Goal: Information Seeking & Learning: Learn about a topic

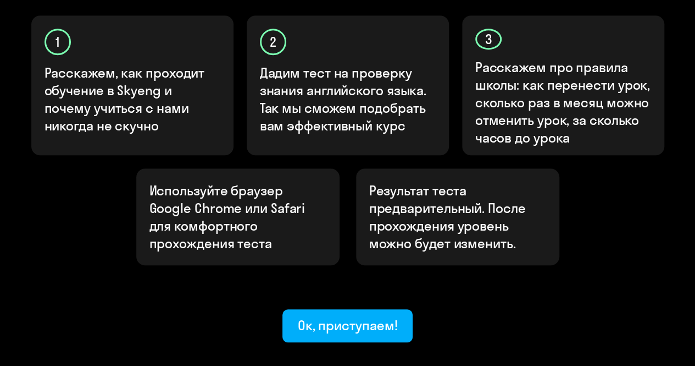
scroll to position [428, 0]
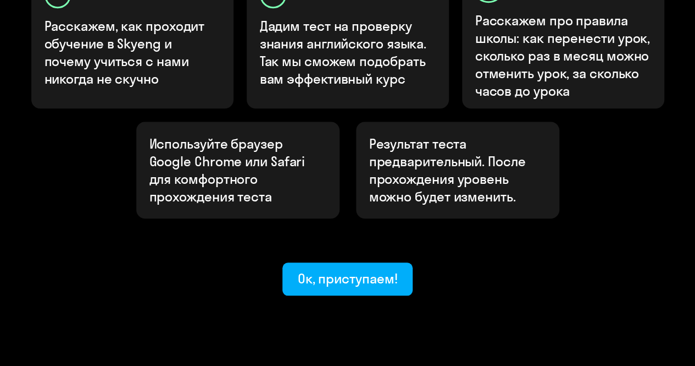
click at [519, 135] on p "Результат теста предварительный. После прохождения уровень можно будет изменить." at bounding box center [457, 170] width 177 height 70
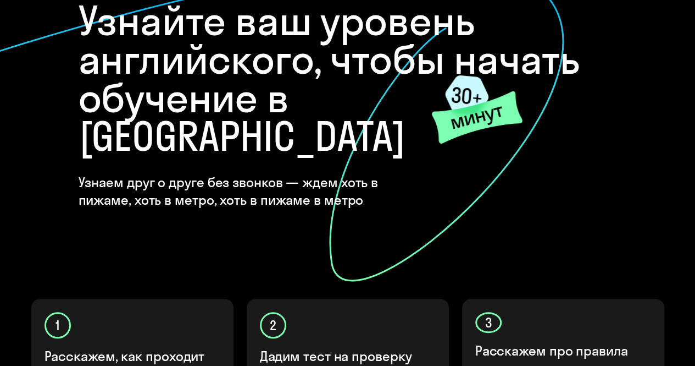
scroll to position [0, 0]
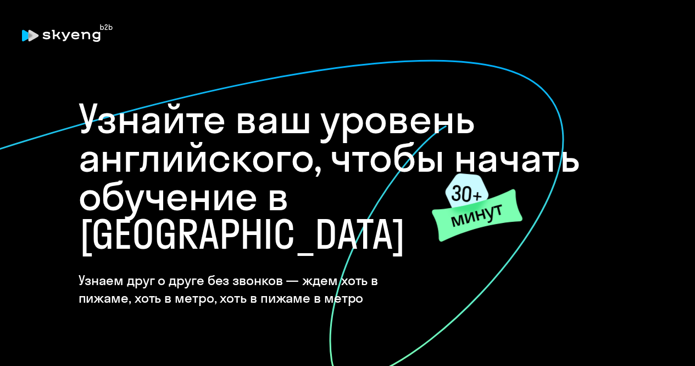
click at [199, 271] on h4 "Узнаем друг о друге без звонков — ждем хоть в пижаме, хоть в метро, хоть в пижа…" at bounding box center [256, 288] width 355 height 35
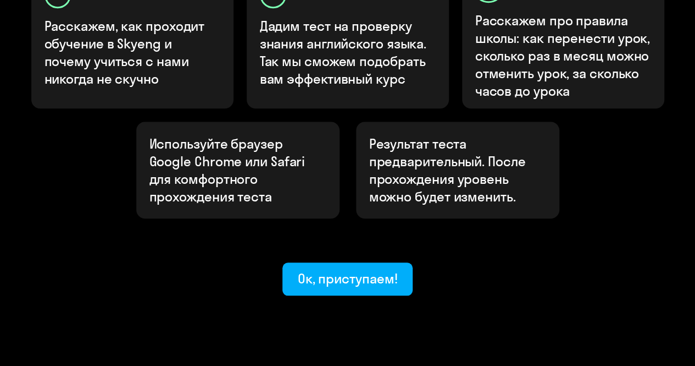
scroll to position [428, 0]
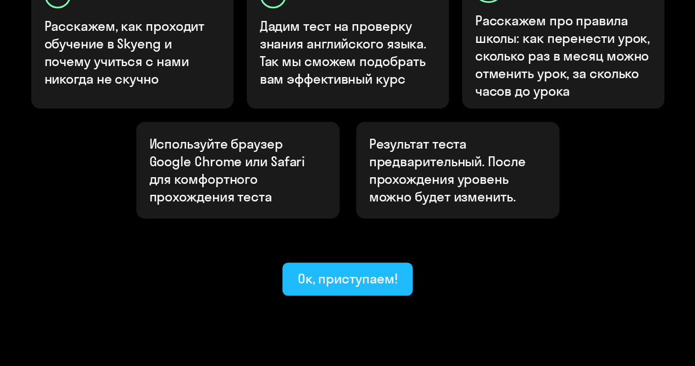
click at [358, 269] on div "Ок, приступаем!" at bounding box center [348, 278] width 100 height 18
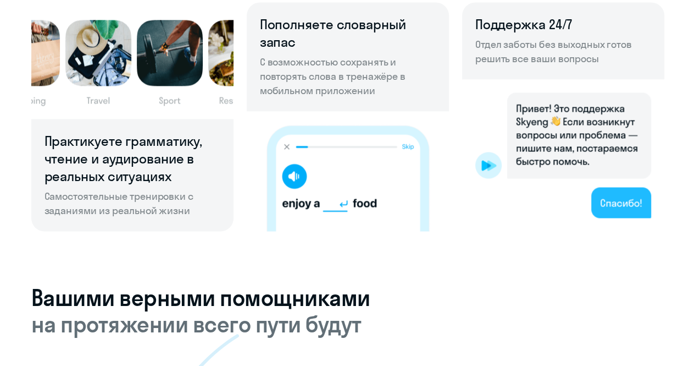
scroll to position [935, 0]
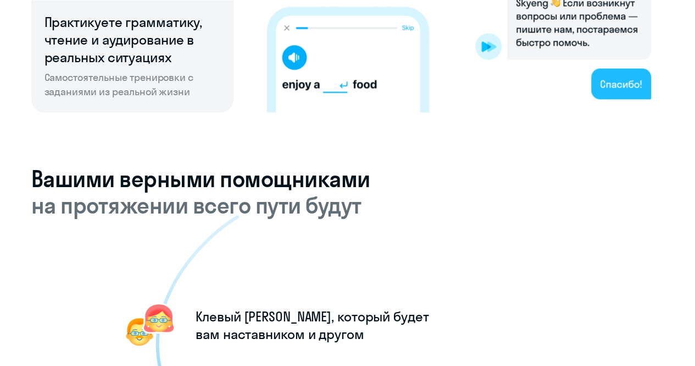
click at [617, 87] on img at bounding box center [563, 36] width 202 height 152
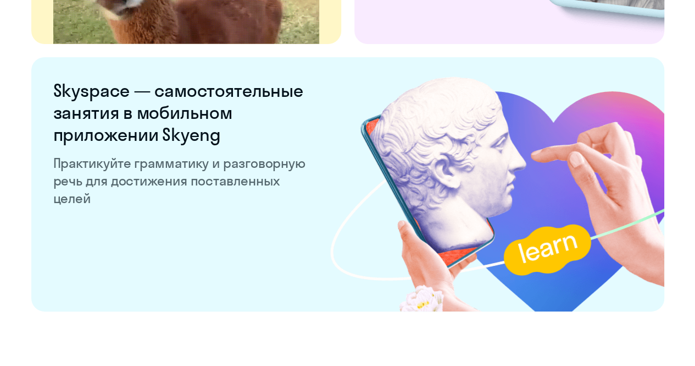
scroll to position [2144, 0]
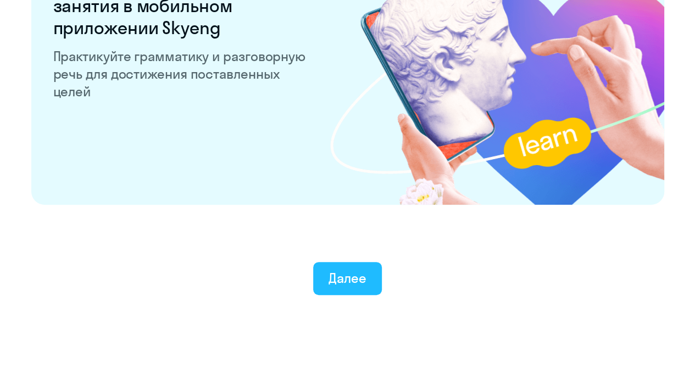
click at [347, 282] on div "Далее" at bounding box center [348, 278] width 38 height 18
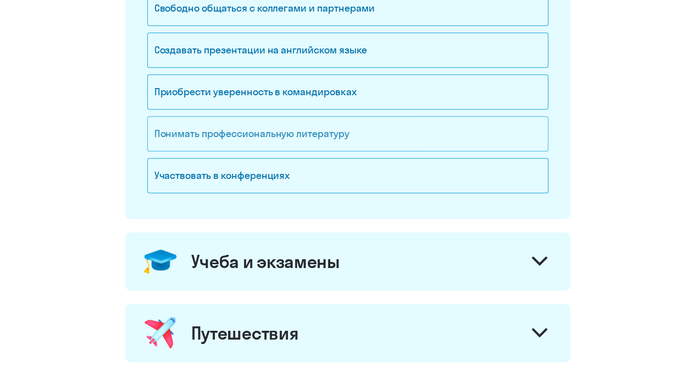
scroll to position [330, 0]
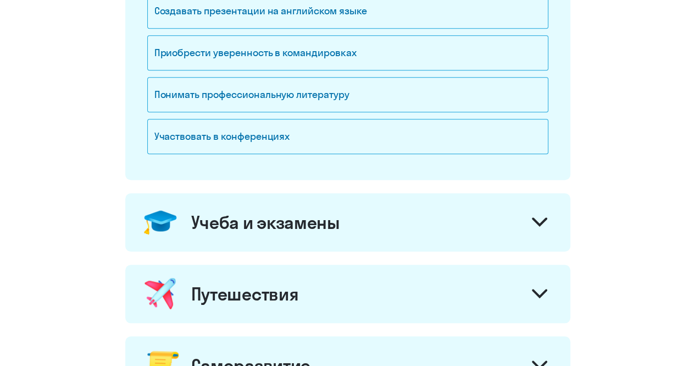
click at [429, 211] on div "Учеба и экзамены" at bounding box center [347, 222] width 445 height 58
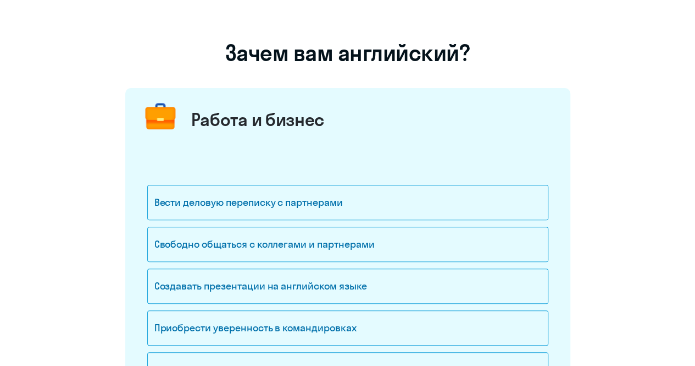
scroll to position [110, 0]
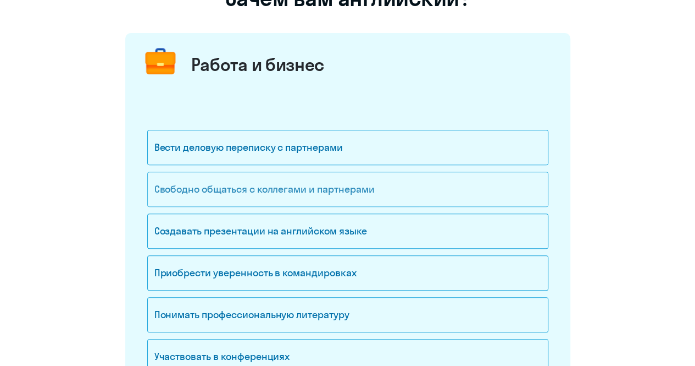
click at [402, 192] on div "Свободно общаться с коллегами и партнерами" at bounding box center [347, 189] width 401 height 35
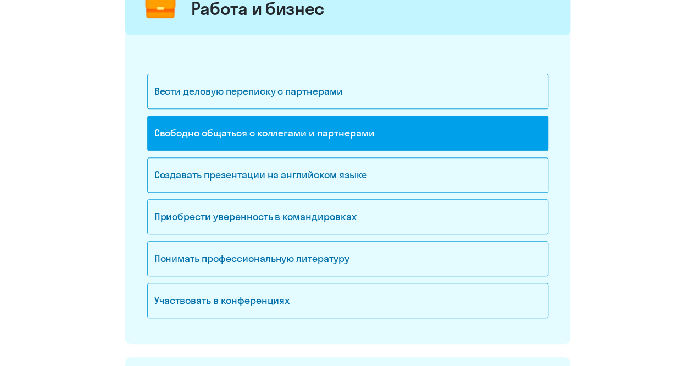
scroll to position [220, 0]
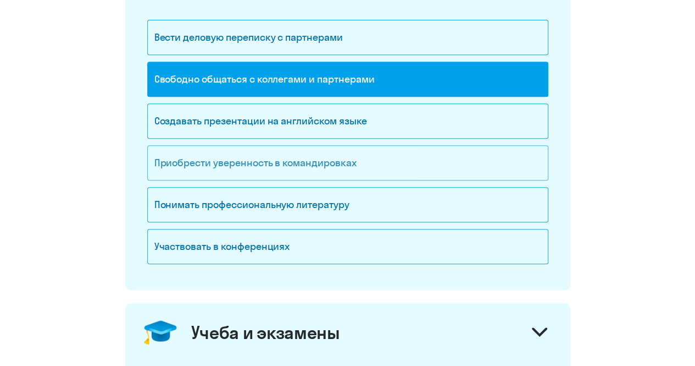
click at [394, 165] on div "Приобрести уверенность в командировках" at bounding box center [347, 162] width 401 height 35
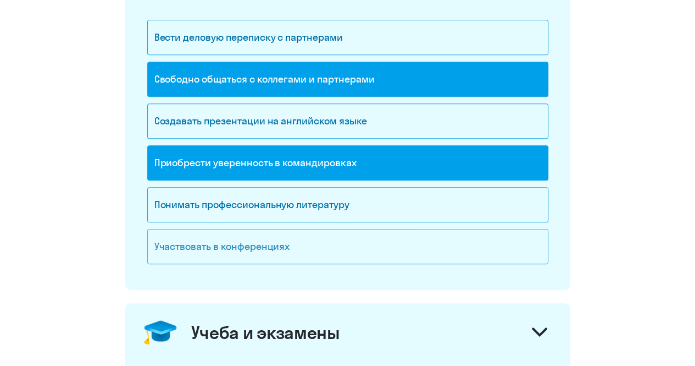
click at [343, 245] on div "Участвовать в конференциях" at bounding box center [347, 246] width 401 height 35
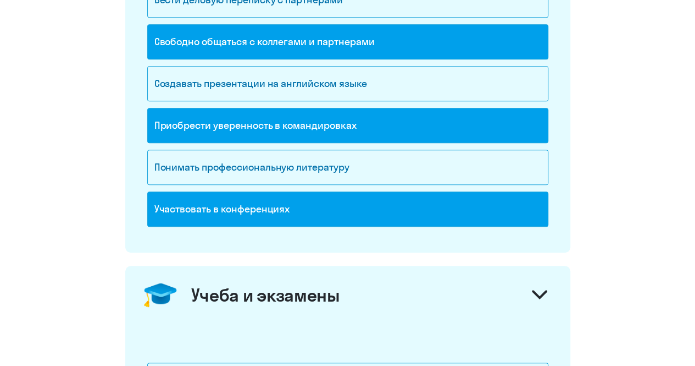
scroll to position [275, 0]
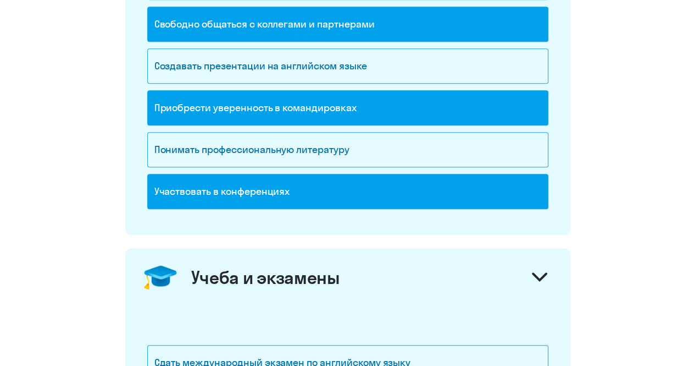
click at [455, 278] on div "Учеба и экзамены" at bounding box center [347, 277] width 445 height 58
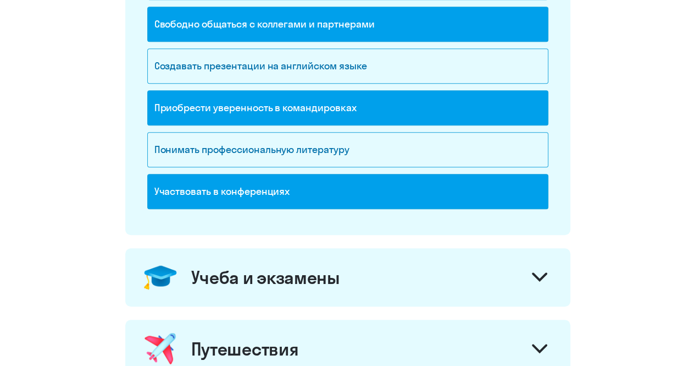
scroll to position [440, 0]
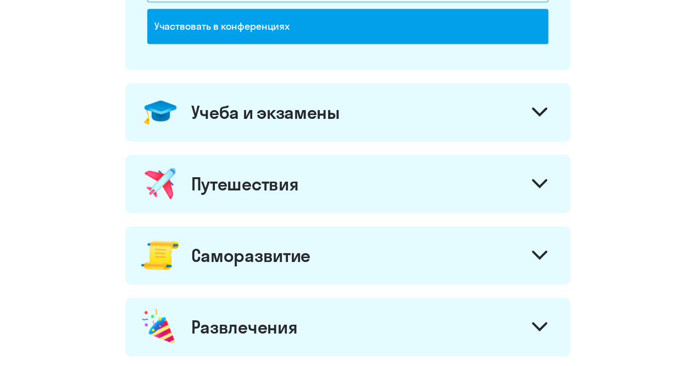
click at [446, 113] on div "Учеба и экзамены" at bounding box center [347, 112] width 445 height 58
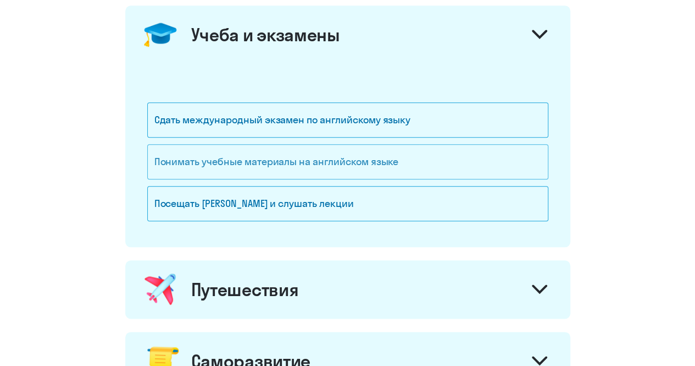
scroll to position [550, 0]
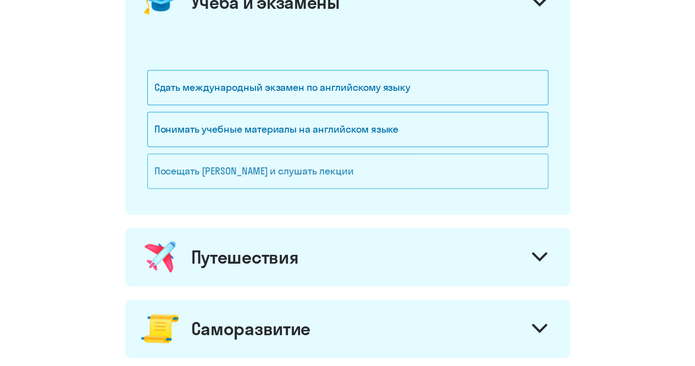
click at [329, 165] on div "Посещать [PERSON_NAME] и слушать лекции" at bounding box center [347, 170] width 401 height 35
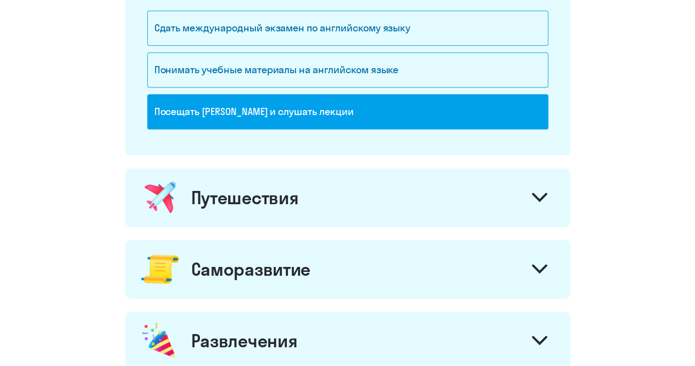
scroll to position [660, 0]
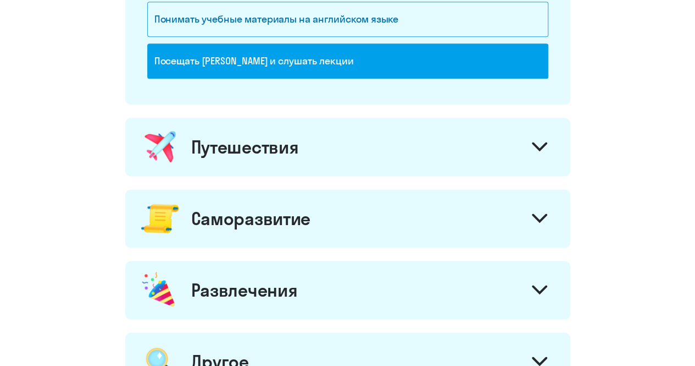
click at [396, 138] on div "Путешествия" at bounding box center [347, 147] width 445 height 58
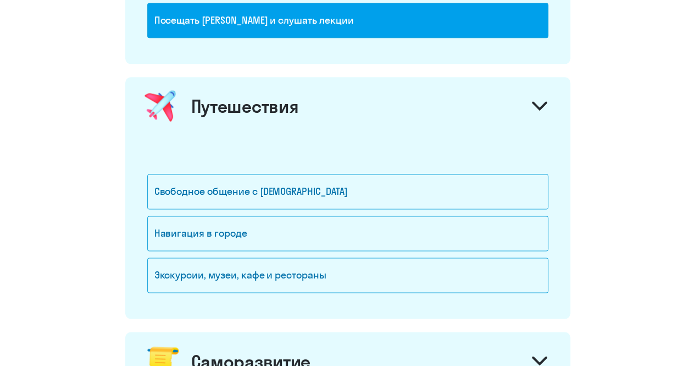
scroll to position [770, 0]
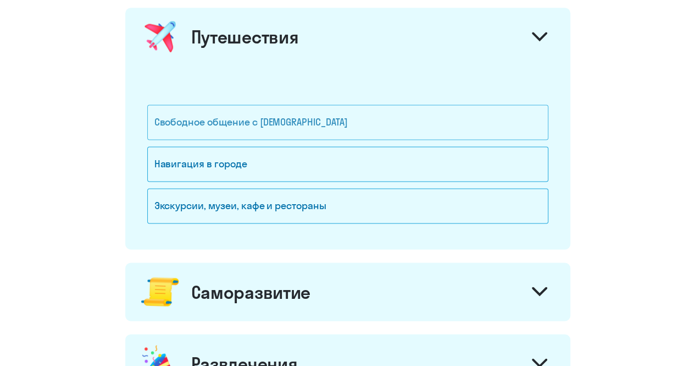
click at [389, 130] on div "Свободное общение с [DEMOGRAPHIC_DATA]" at bounding box center [347, 121] width 401 height 35
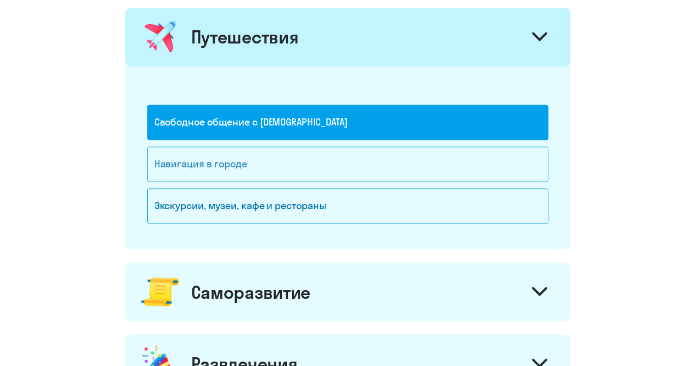
click at [373, 161] on div "Навигация в городе" at bounding box center [347, 163] width 401 height 35
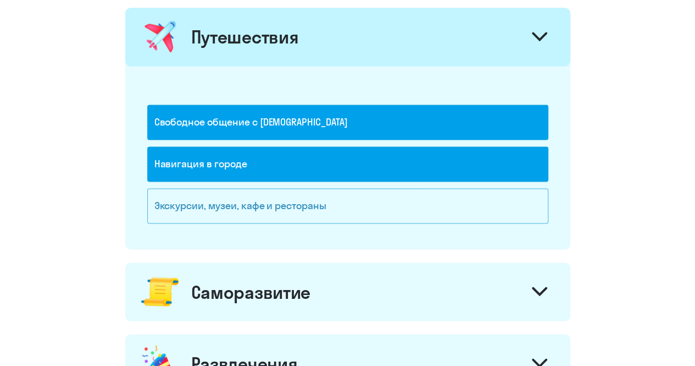
click at [361, 191] on div "Экскурсии, музеи, кафе и рестораны" at bounding box center [347, 205] width 401 height 35
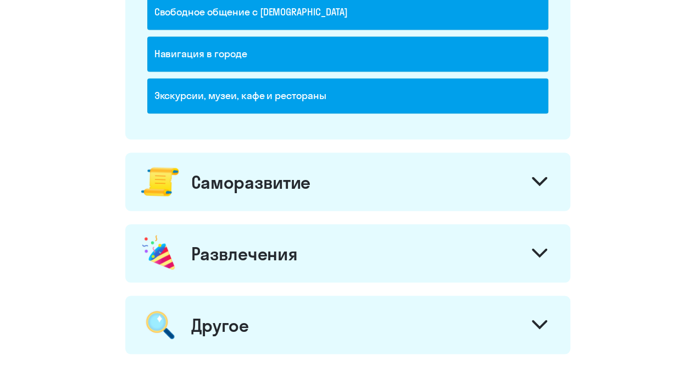
scroll to position [990, 0]
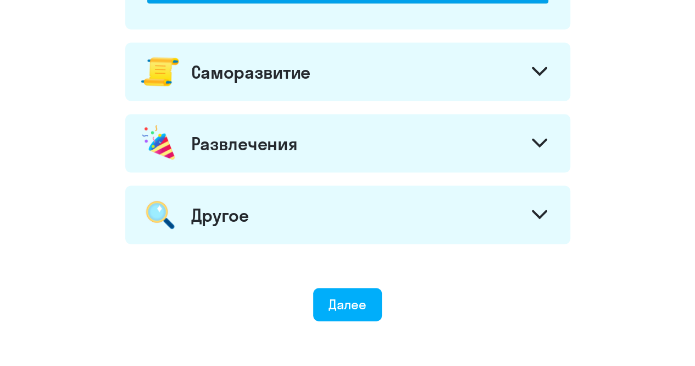
click at [416, 140] on div "Развлечения" at bounding box center [347, 143] width 445 height 58
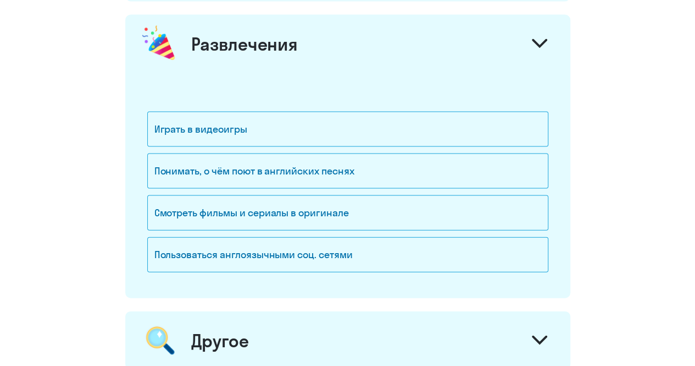
scroll to position [1154, 0]
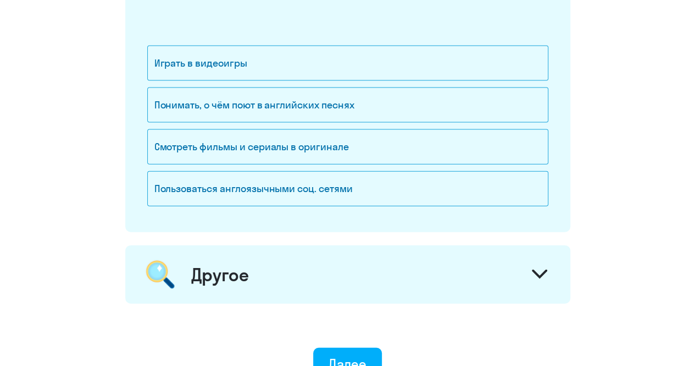
click at [357, 280] on div "Другое" at bounding box center [347, 274] width 445 height 58
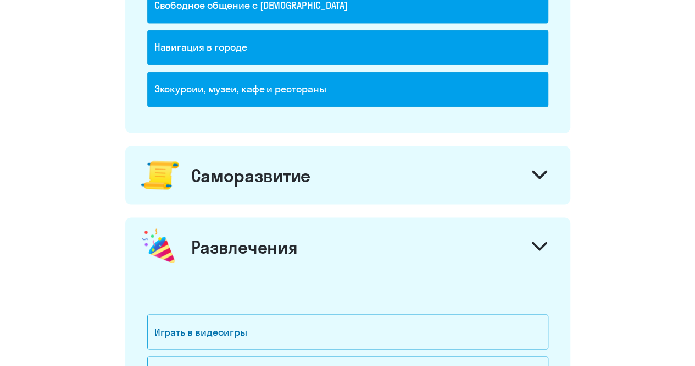
scroll to position [825, 0]
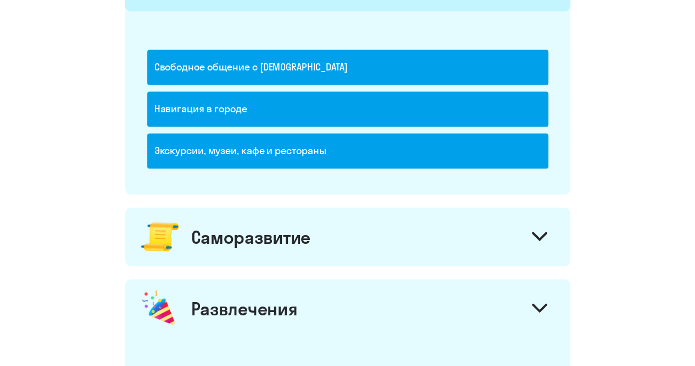
click at [340, 248] on div "Саморазвитие" at bounding box center [347, 236] width 445 height 58
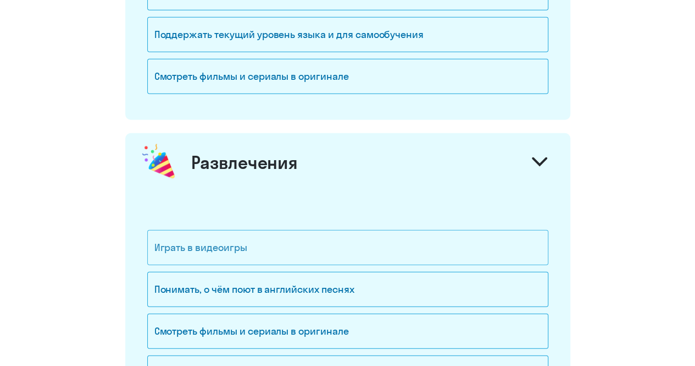
scroll to position [1264, 0]
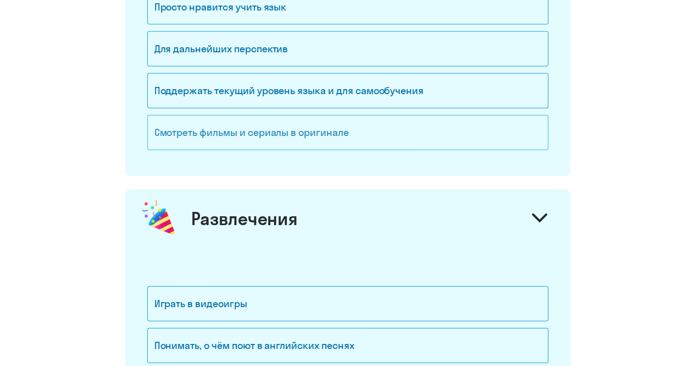
click at [338, 129] on div "Смотреть фильмы и сериалы в оригинале" at bounding box center [347, 132] width 401 height 35
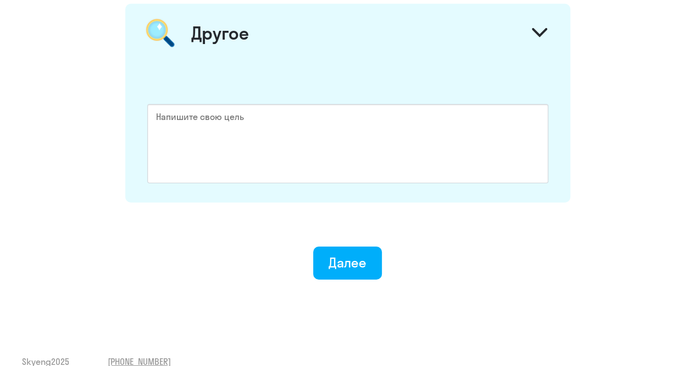
scroll to position [1756, 0]
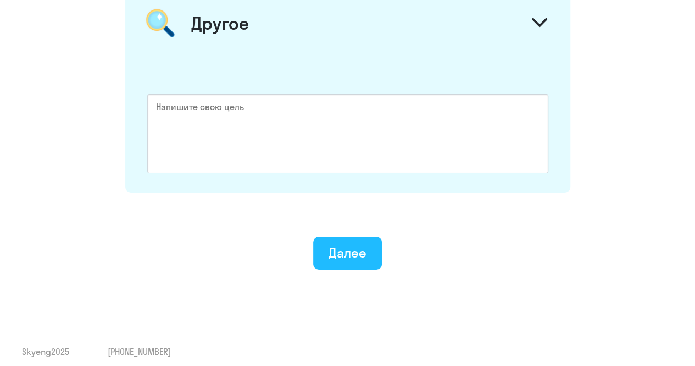
click at [360, 247] on div "Далее" at bounding box center [348, 253] width 38 height 18
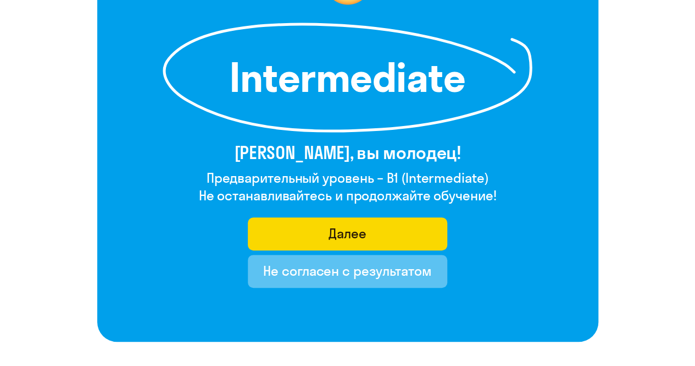
scroll to position [220, 0]
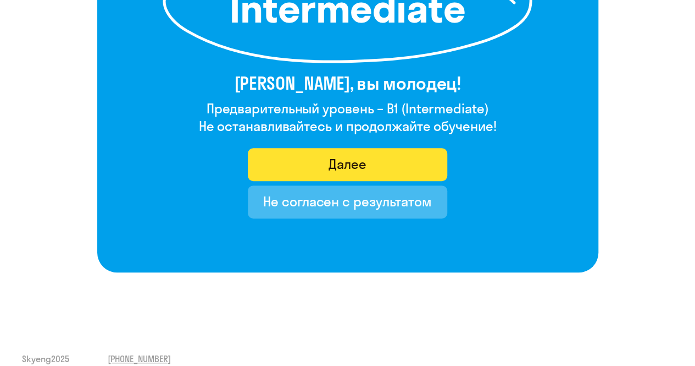
click at [390, 152] on button "Далее" at bounding box center [348, 164] width 200 height 33
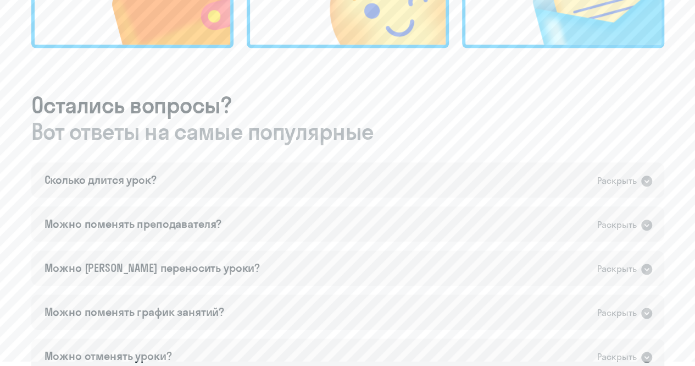
scroll to position [605, 0]
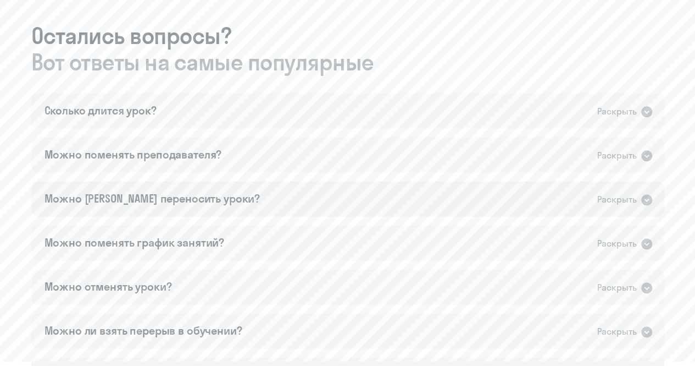
click at [199, 199] on div "Можно [PERSON_NAME] переносить уроки? Раскрыть" at bounding box center [347, 198] width 633 height 35
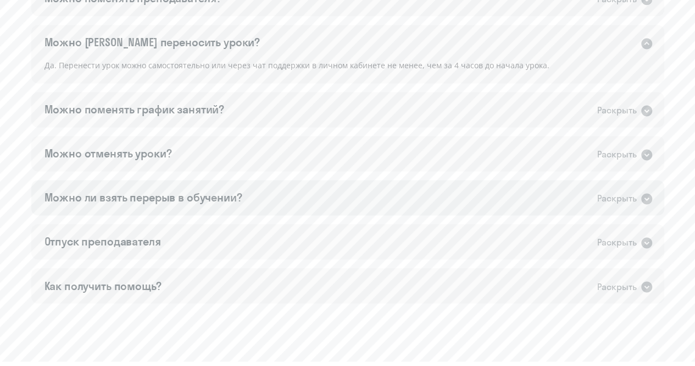
scroll to position [770, 0]
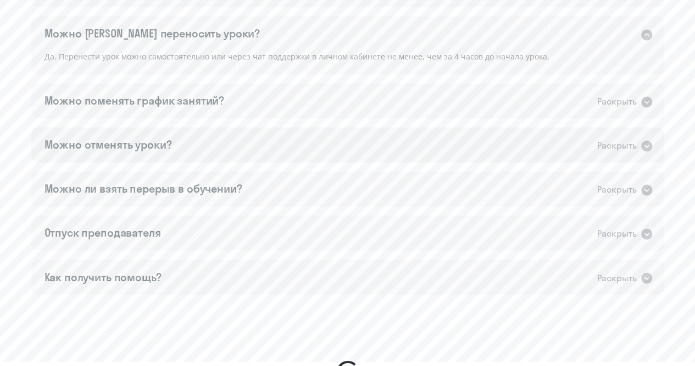
click at [244, 151] on div "Можно отменять уроки? Раскрыть" at bounding box center [347, 144] width 633 height 35
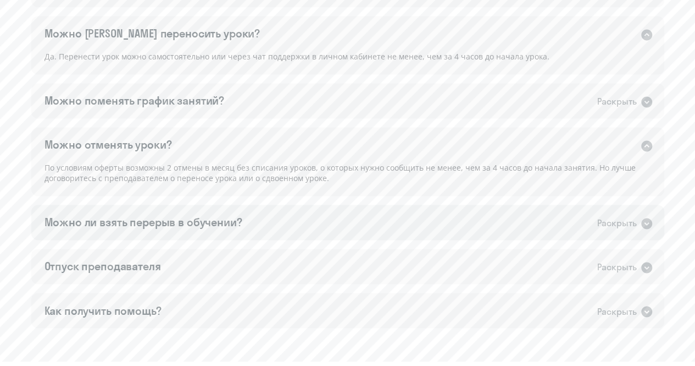
scroll to position [825, 0]
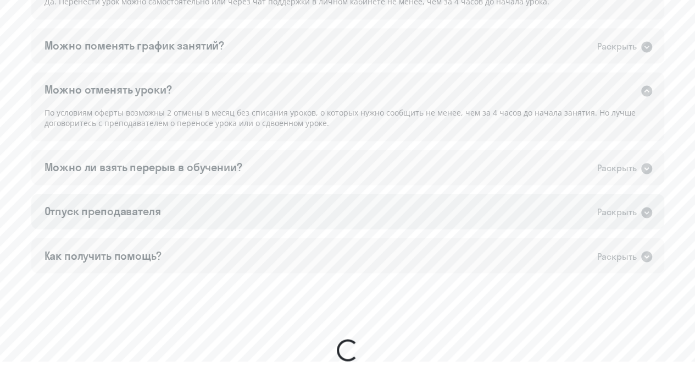
click at [199, 209] on div "Отпуск преподавателя Раскрыть" at bounding box center [347, 211] width 633 height 35
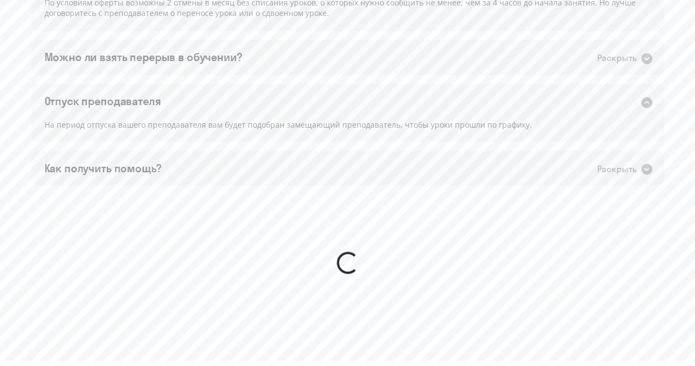
scroll to position [1018, 0]
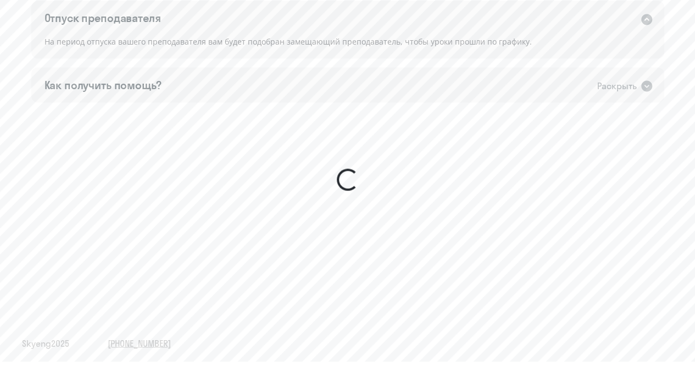
click at [302, 153] on sky-ui-spinner at bounding box center [347, 179] width 651 height 154
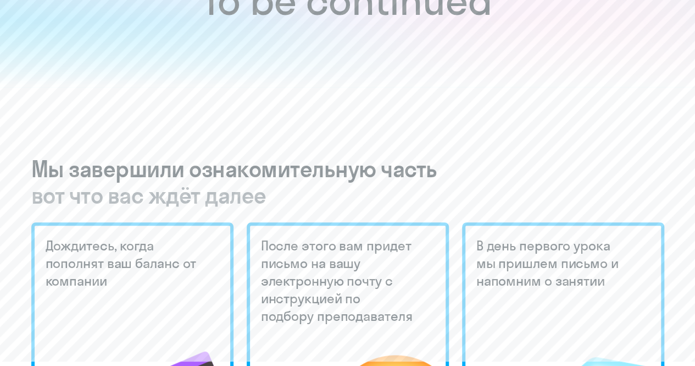
scroll to position [0, 0]
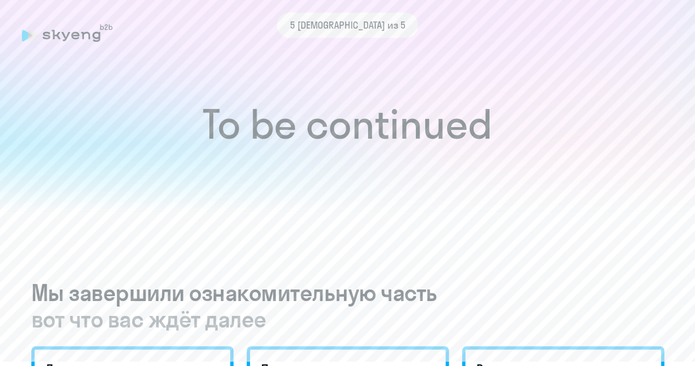
drag, startPoint x: 330, startPoint y: 29, endPoint x: 74, endPoint y: 26, distance: 256.7
click at [329, 29] on span "5 [DEMOGRAPHIC_DATA] из 5" at bounding box center [347, 25] width 115 height 14
